Goal: Navigation & Orientation: Find specific page/section

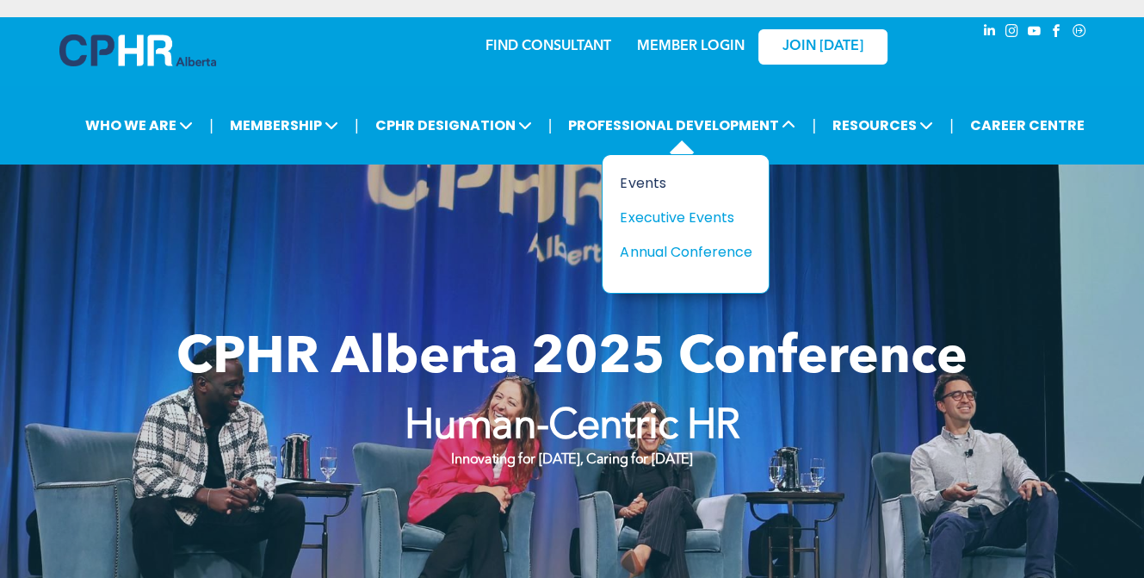
click at [638, 183] on div "Events" at bounding box center [679, 183] width 119 height 22
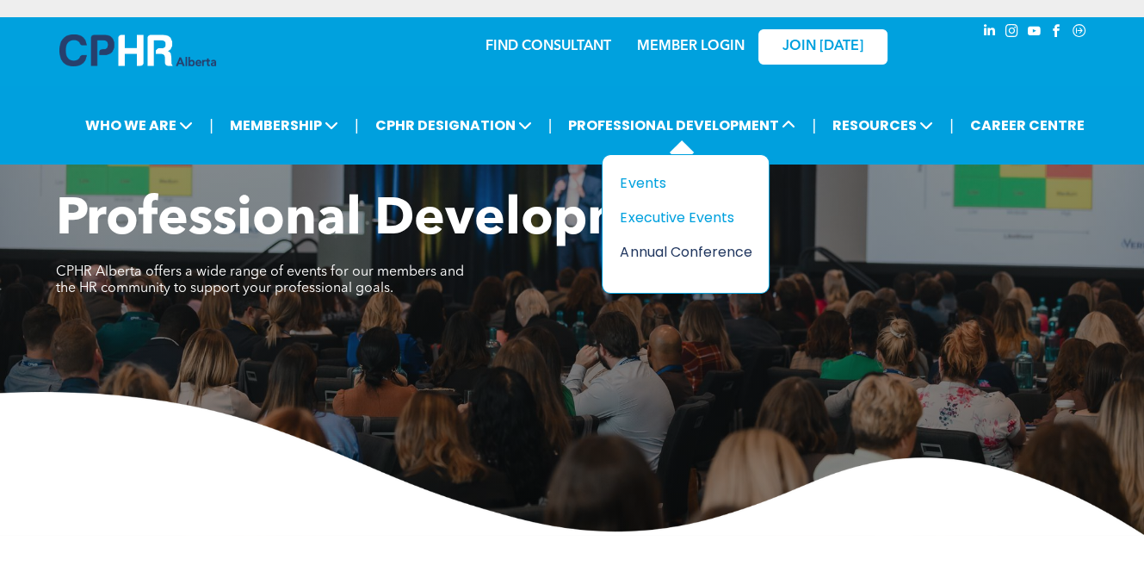
click at [683, 246] on div "Annual Conference" at bounding box center [679, 252] width 119 height 22
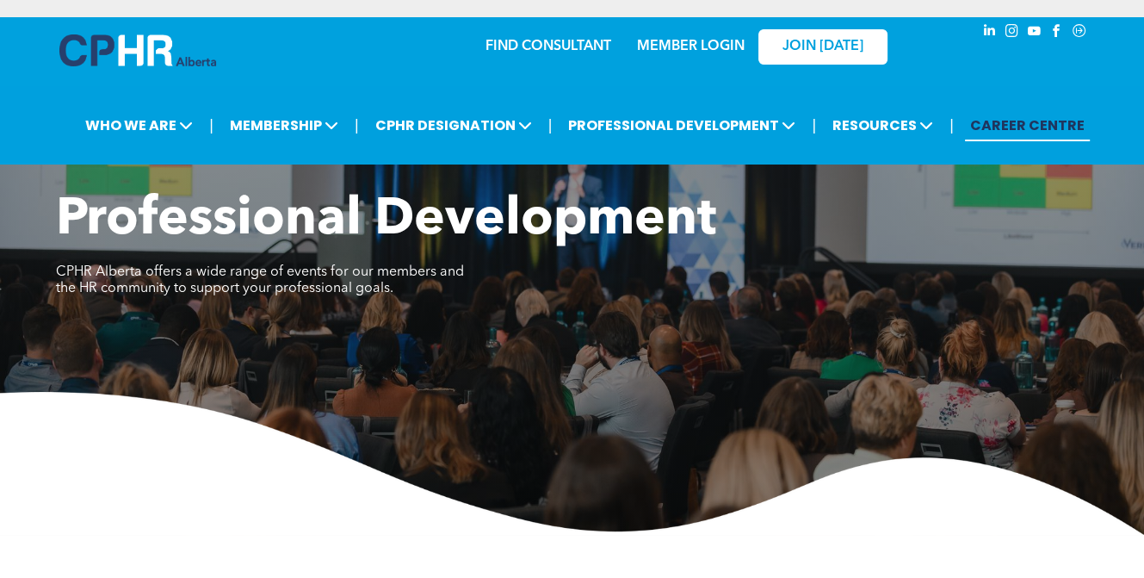
click at [1035, 123] on link "CAREER CENTRE" at bounding box center [1027, 125] width 125 height 32
